Goal: Information Seeking & Learning: Understand process/instructions

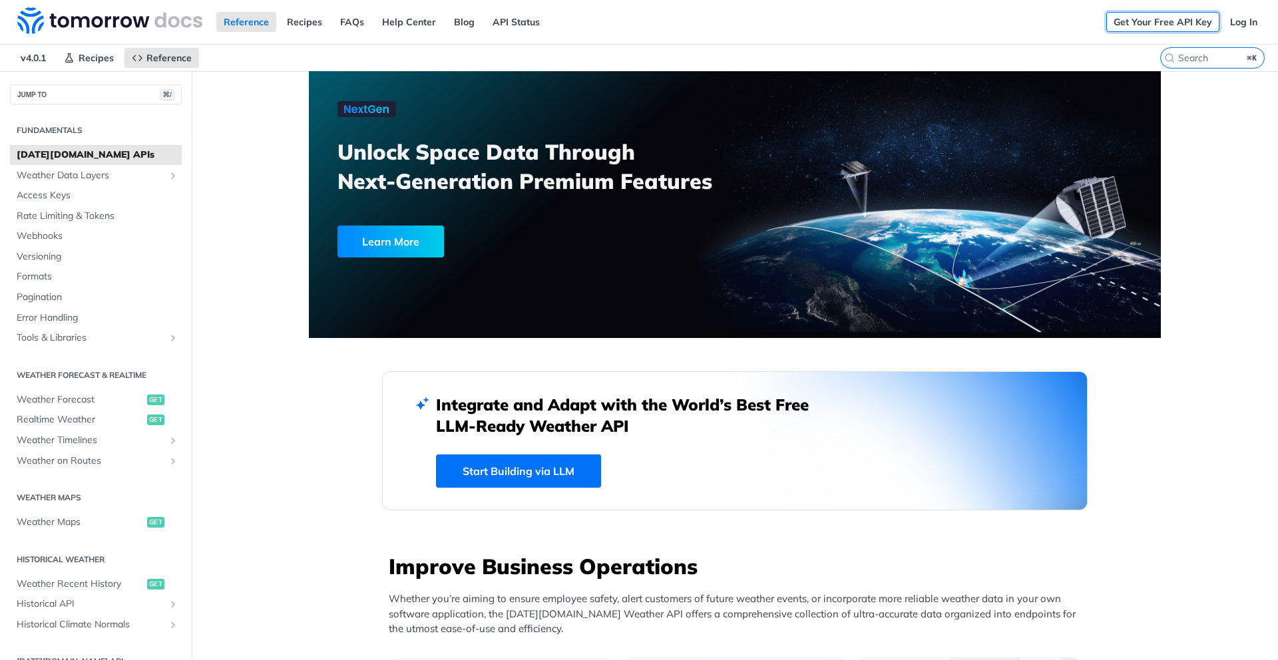
click at [1167, 25] on link "Get Your Free API Key" at bounding box center [1162, 22] width 113 height 20
click at [1182, 17] on link "Get Your Free API Key" at bounding box center [1162, 22] width 113 height 20
click at [1246, 18] on link "Log In" at bounding box center [1244, 22] width 42 height 20
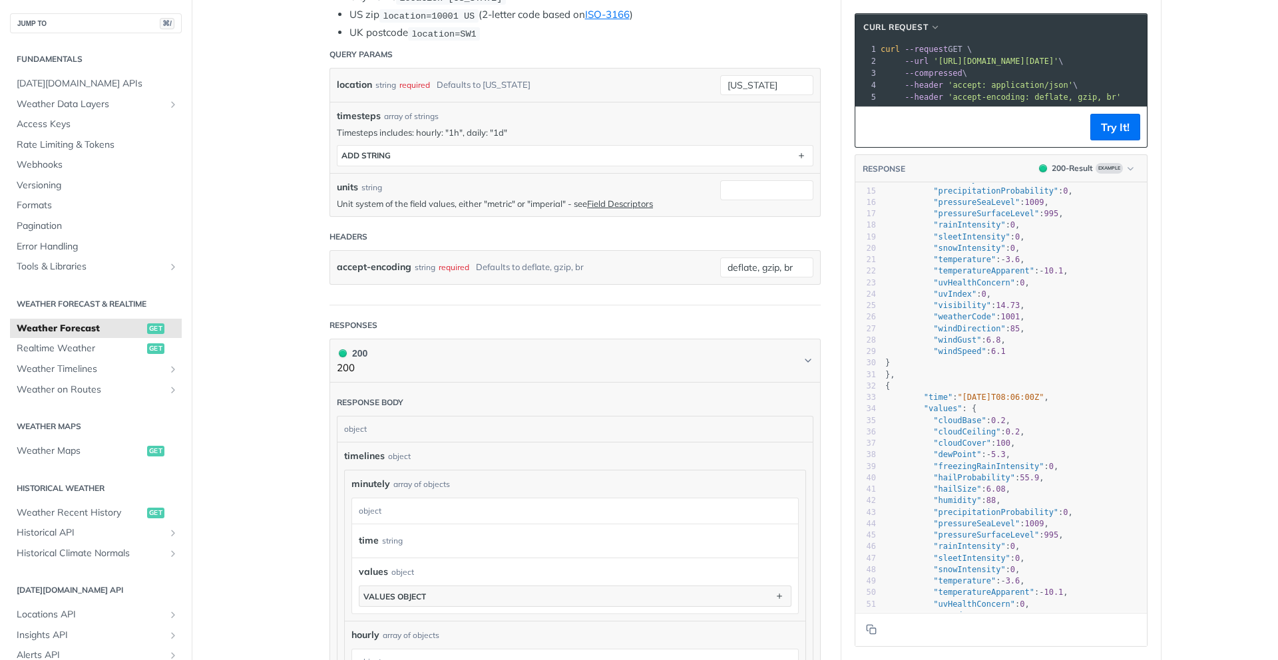
scroll to position [485, 0]
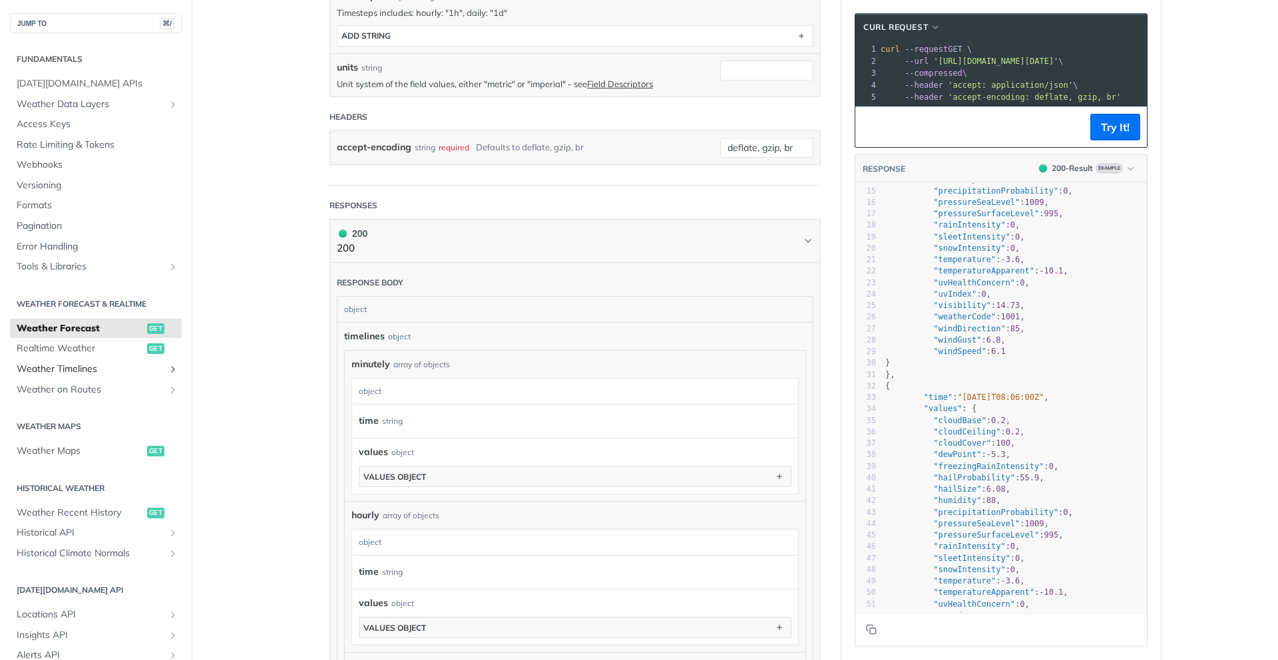
click at [53, 376] on link "Weather Timelines" at bounding box center [96, 369] width 172 height 20
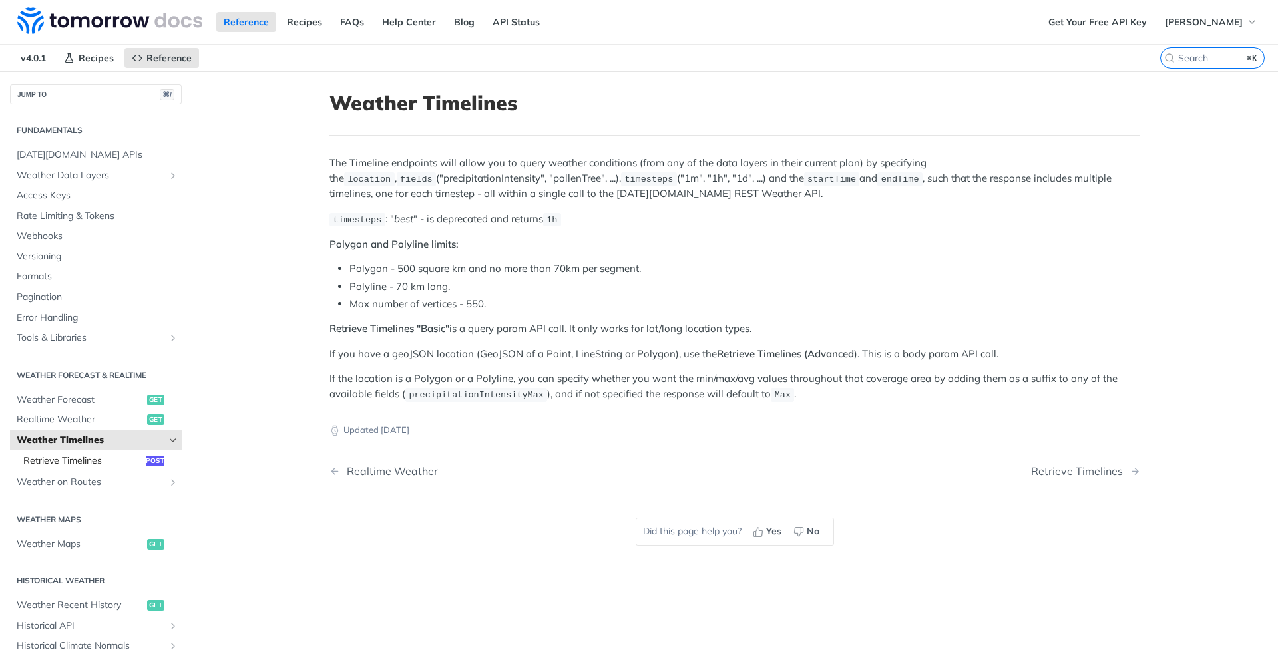
click at [94, 455] on span "Retrieve Timelines" at bounding box center [82, 461] width 119 height 13
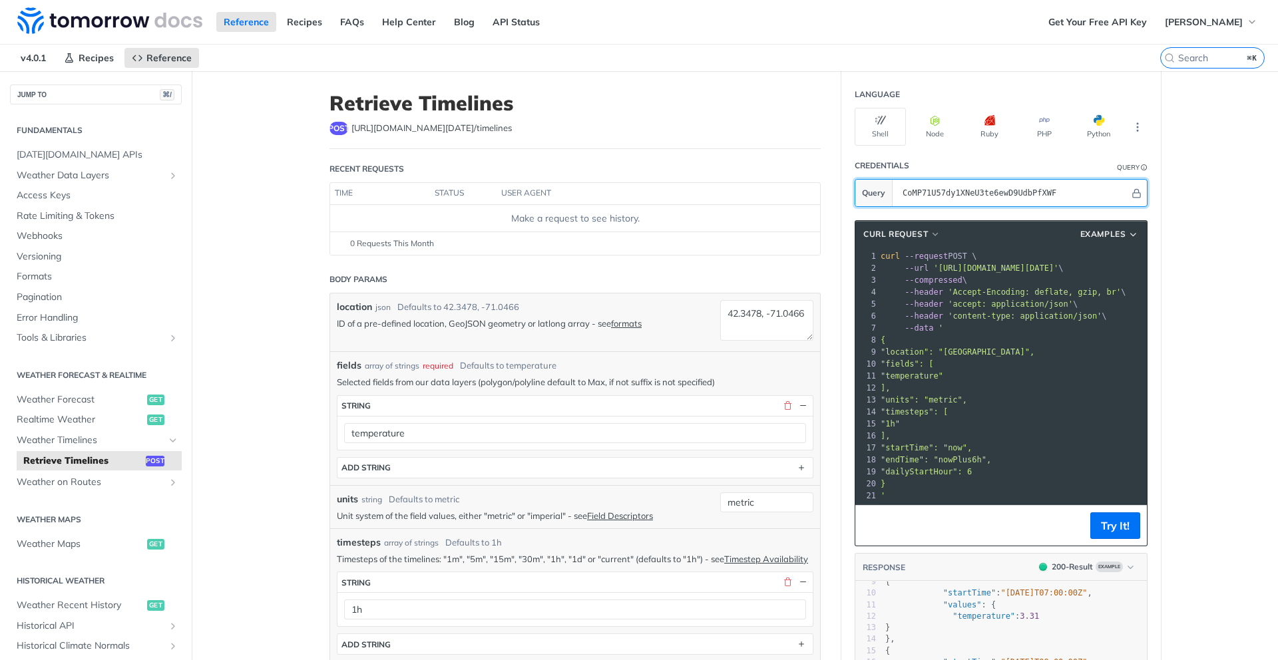
click at [1040, 194] on input "CoMP71U57dy1XNeU3te6ewD9UdbPfXWF" at bounding box center [1013, 193] width 234 height 27
